Goal: Navigation & Orientation: Find specific page/section

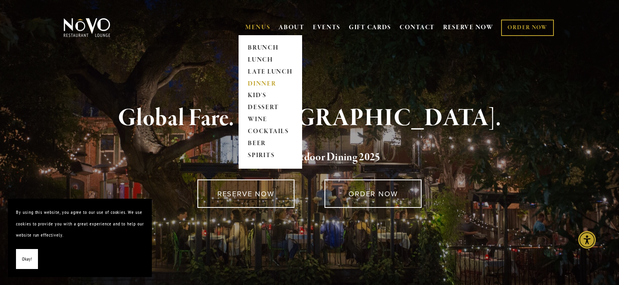
click at [254, 81] on link "DINNER" at bounding box center [270, 84] width 50 height 12
click at [262, 71] on link "LATE LUNCH" at bounding box center [270, 72] width 50 height 12
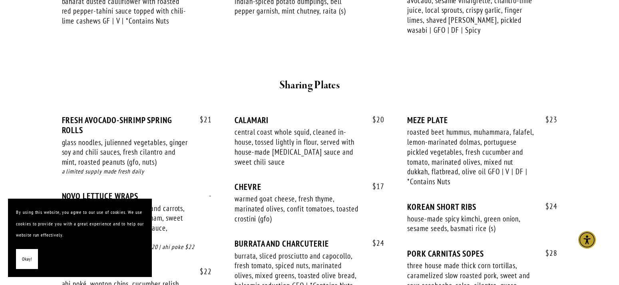
scroll to position [244, 0]
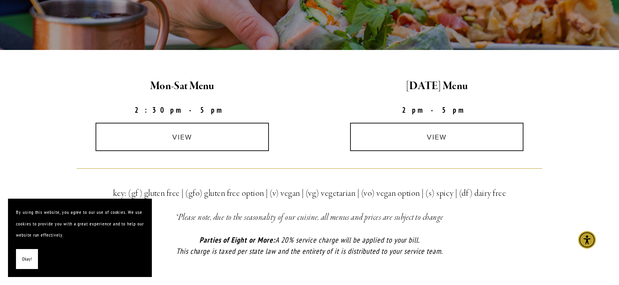
scroll to position [204, 0]
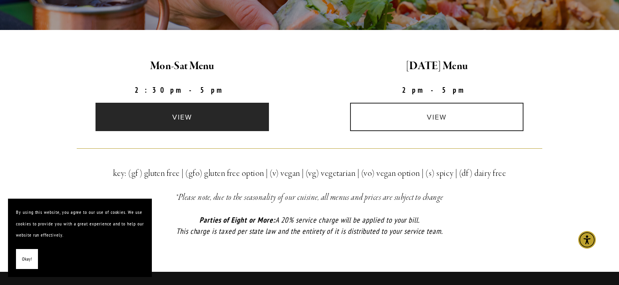
click at [211, 115] on link "view" at bounding box center [181, 117] width 173 height 28
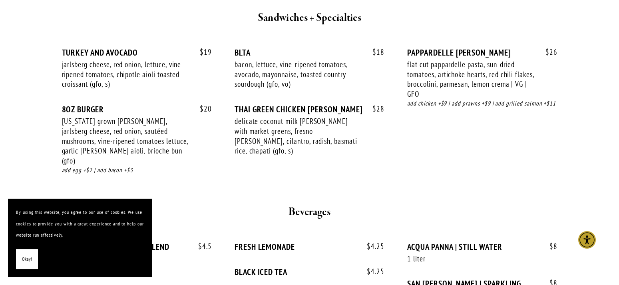
scroll to position [896, 0]
